Goal: Information Seeking & Learning: Learn about a topic

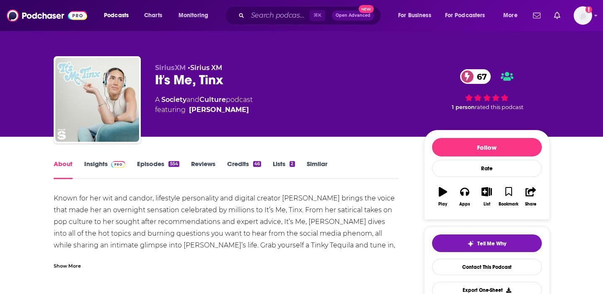
click at [157, 163] on link "Episodes 554" at bounding box center [158, 169] width 42 height 19
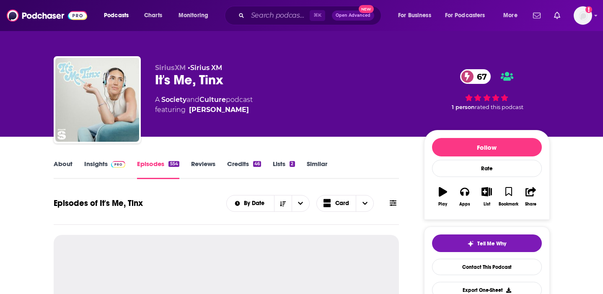
click at [112, 167] on img at bounding box center [118, 164] width 15 height 7
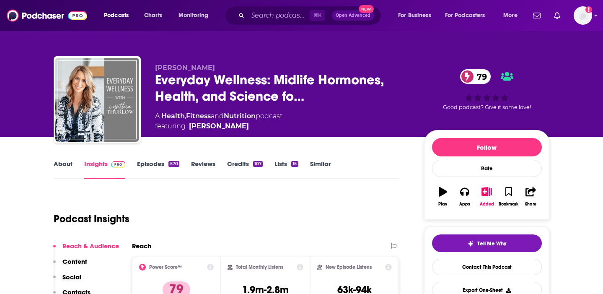
click at [159, 163] on link "Episodes 570" at bounding box center [158, 169] width 42 height 19
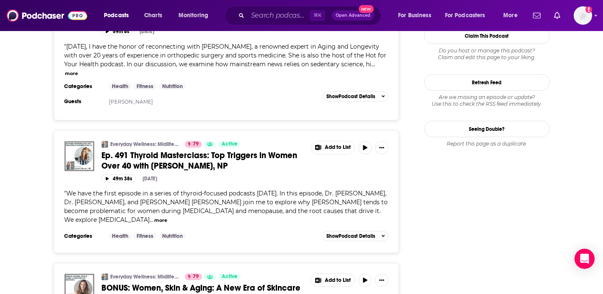
scroll to position [1124, 0]
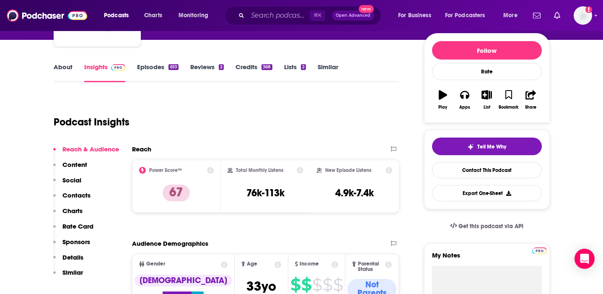
scroll to position [70, 0]
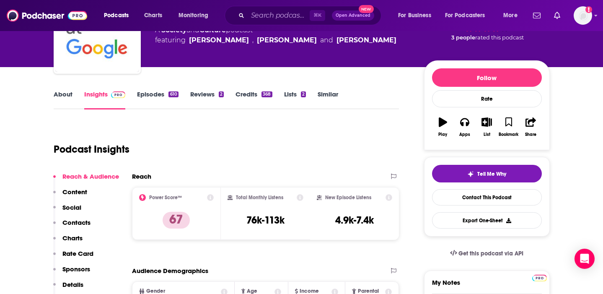
click at [159, 96] on link "Episodes 610" at bounding box center [157, 99] width 41 height 19
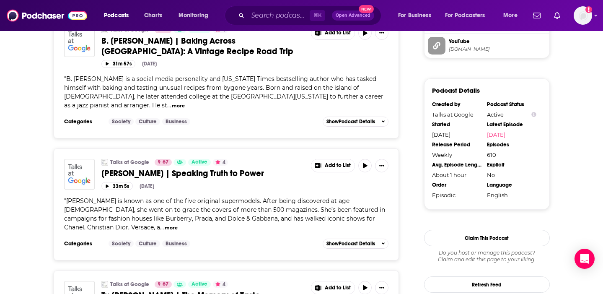
scroll to position [896, 0]
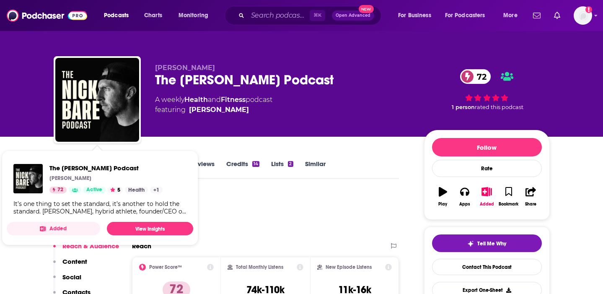
scroll to position [9, 0]
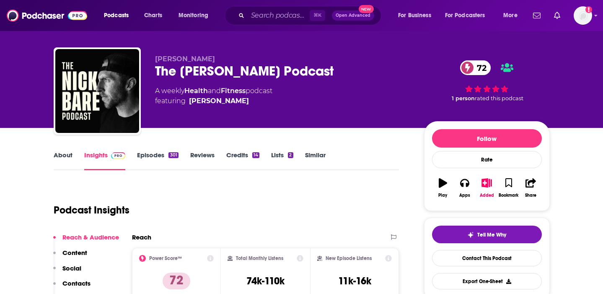
click at [273, 207] on div "Podcast Insights" at bounding box center [223, 205] width 339 height 43
click at [153, 155] on link "Episodes 301" at bounding box center [157, 160] width 41 height 19
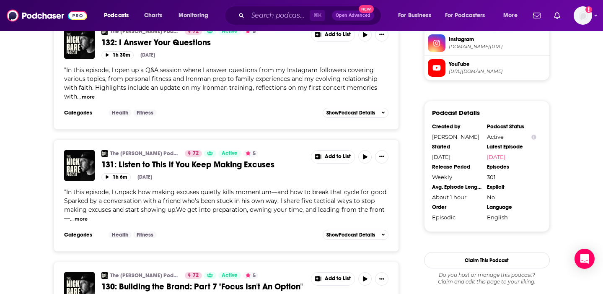
scroll to position [773, 0]
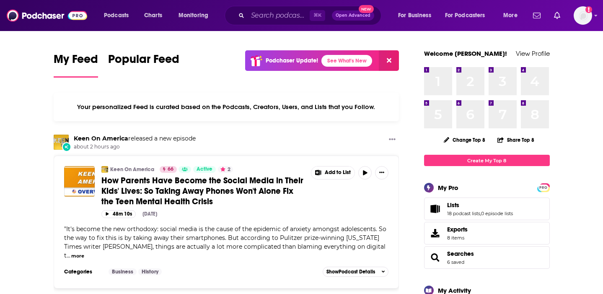
click at [278, 16] on input "Search podcasts, credits, & more..." at bounding box center [279, 15] width 62 height 13
drag, startPoint x: 278, startPoint y: 16, endPoint x: 278, endPoint y: 11, distance: 5.0
click at [278, 16] on input "Search podcasts, credits, & more..." at bounding box center [279, 15] width 62 height 13
click at [278, 17] on input "Search podcasts, credits, & more..." at bounding box center [279, 15] width 62 height 13
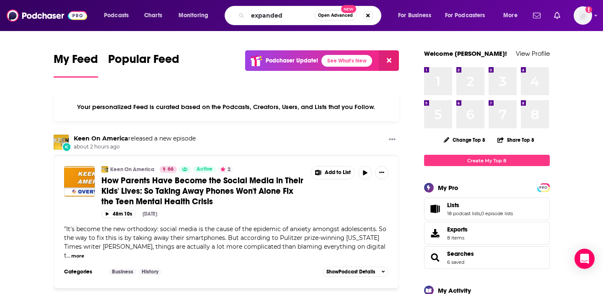
type input "expanded"
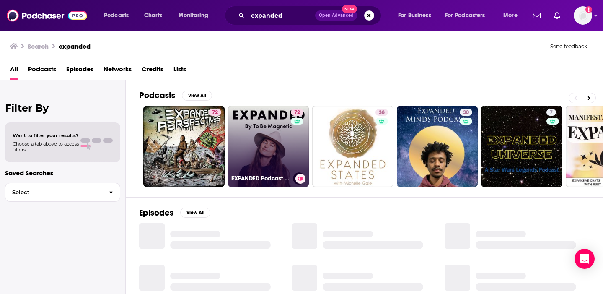
click at [282, 144] on link "72 EXPANDED Podcast by To Be Magnetic™" at bounding box center [268, 146] width 81 height 81
